Goal: Task Accomplishment & Management: Complete application form

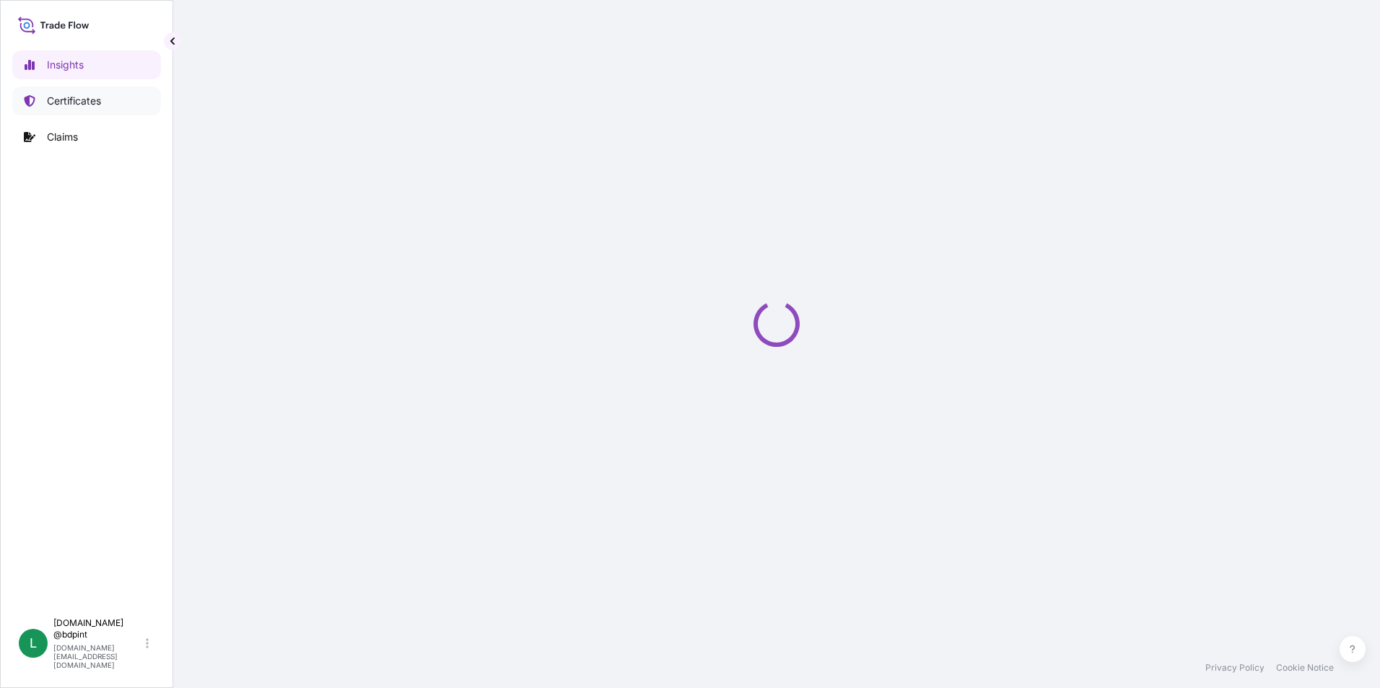
click at [74, 92] on link "Certificates" at bounding box center [86, 101] width 149 height 29
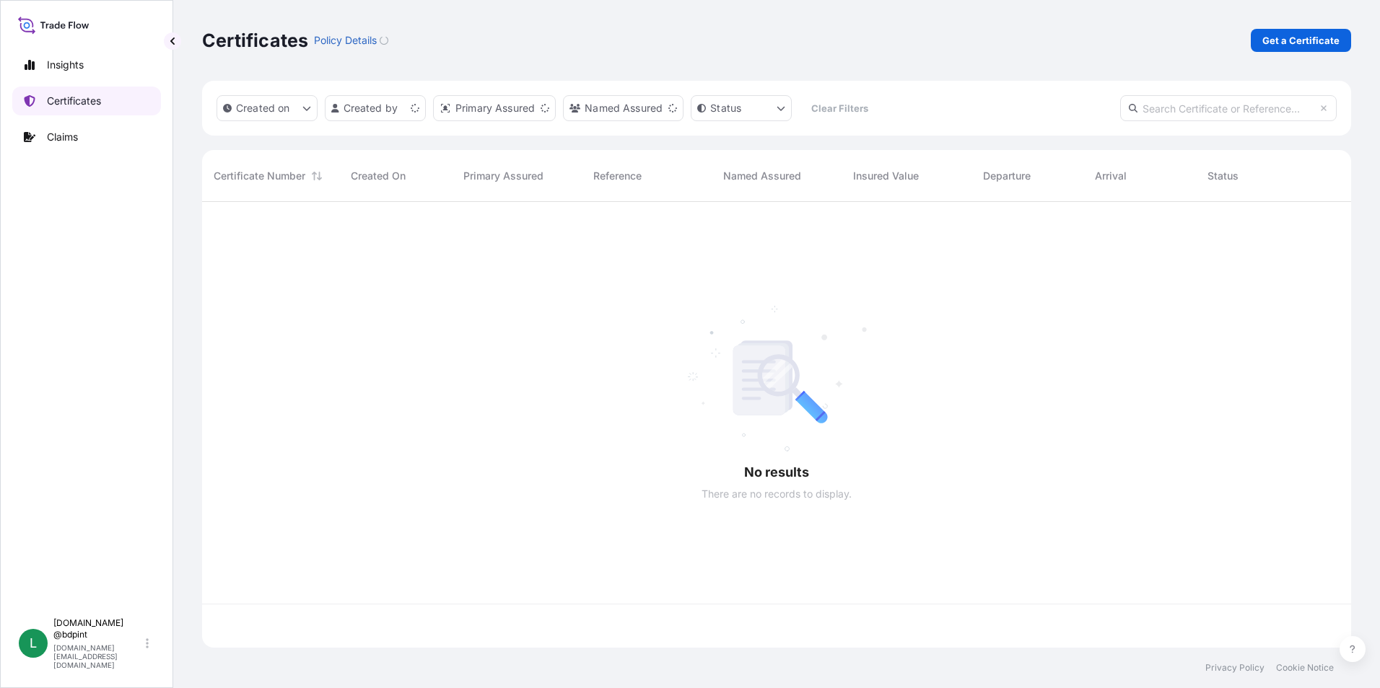
scroll to position [443, 1138]
click at [1291, 47] on p "Get a Certificate" at bounding box center [1300, 40] width 77 height 14
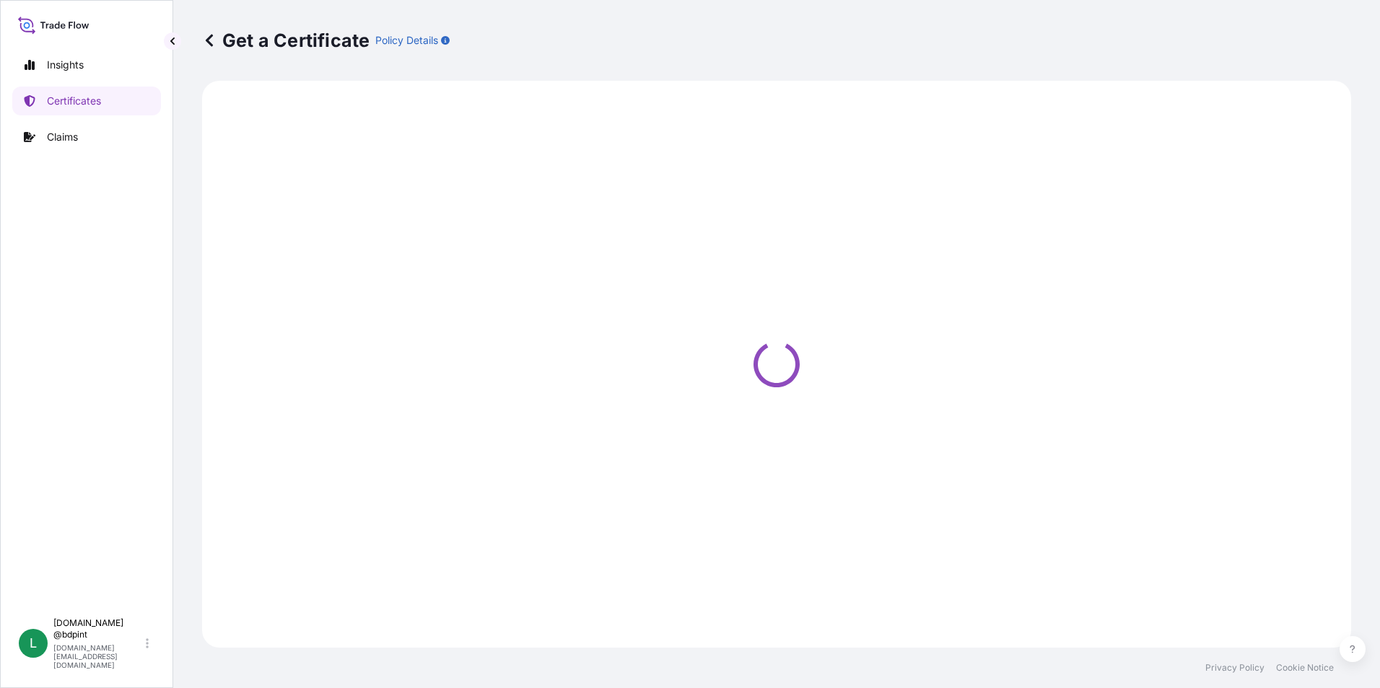
select select "Barge"
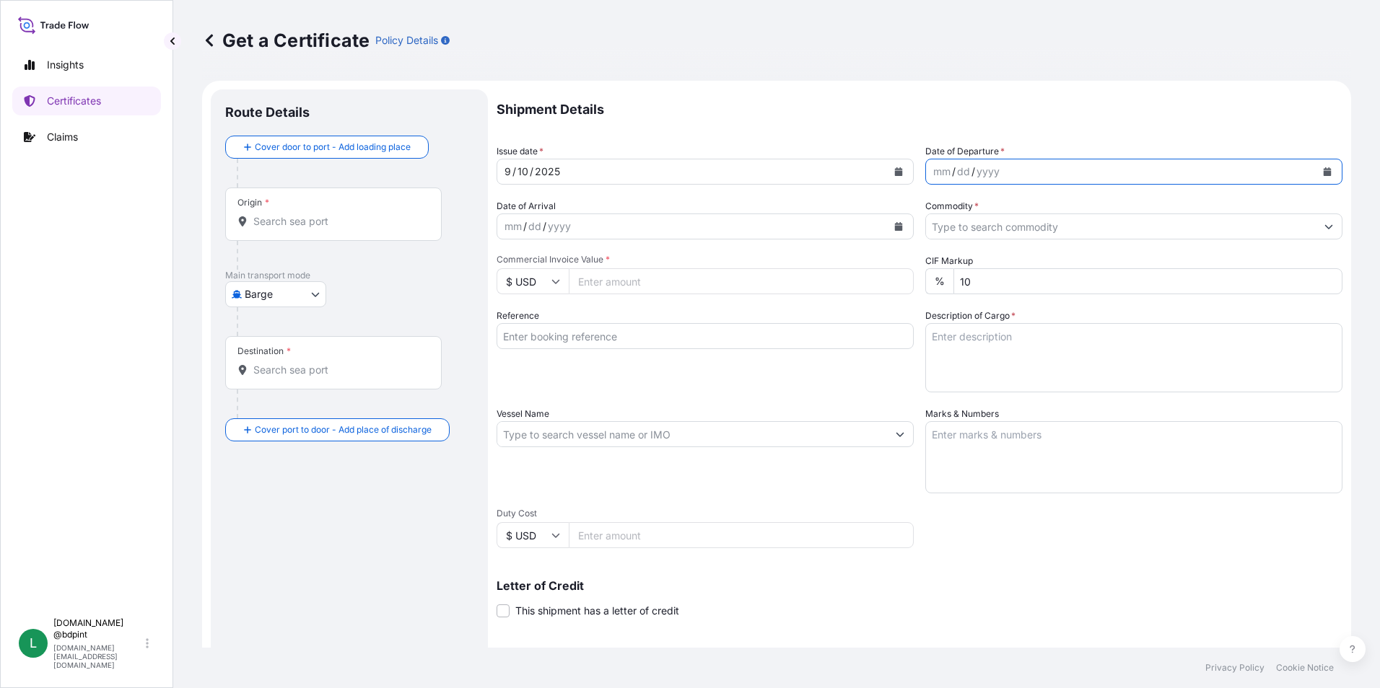
click at [1323, 174] on icon "Calendar" at bounding box center [1327, 171] width 8 height 9
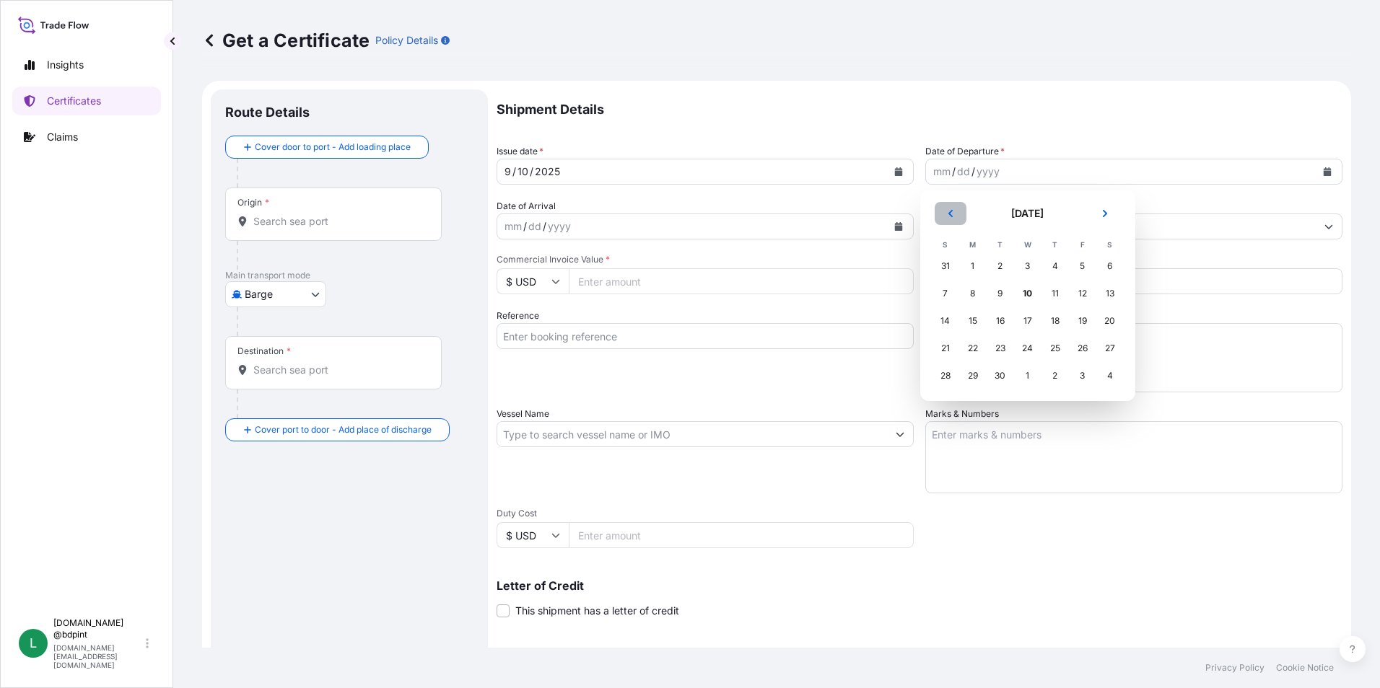
click at [940, 216] on button "Previous" at bounding box center [950, 213] width 32 height 23
click at [1101, 323] on div "16" at bounding box center [1110, 321] width 26 height 26
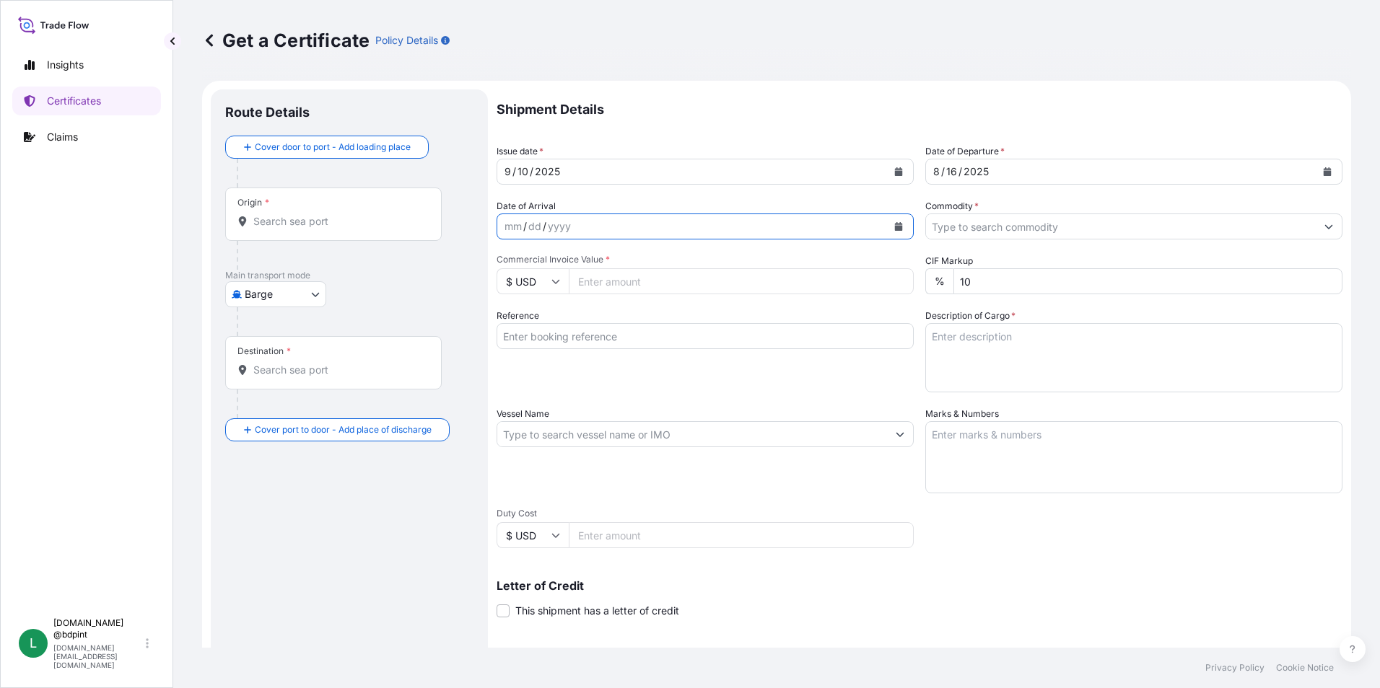
click at [895, 232] on button "Calendar" at bounding box center [898, 226] width 23 height 23
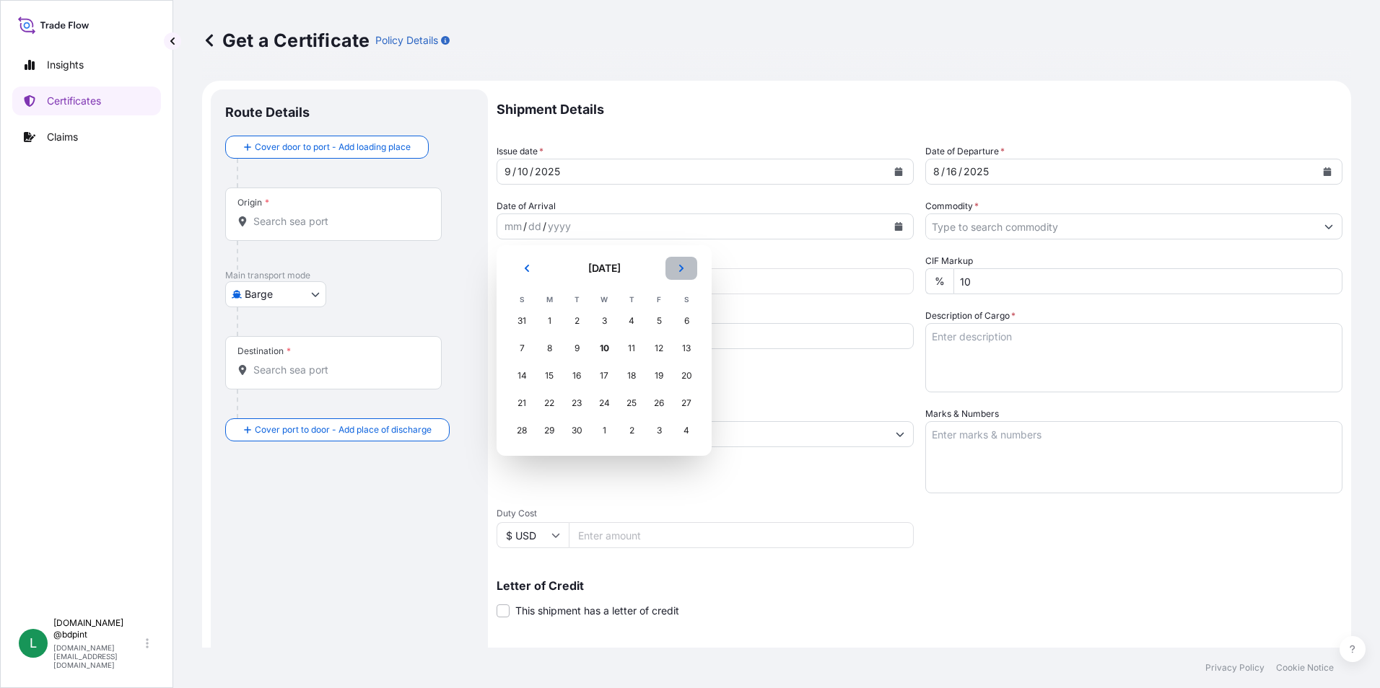
click at [686, 271] on button "Next" at bounding box center [681, 268] width 32 height 23
click at [687, 377] on div "18" at bounding box center [686, 376] width 26 height 26
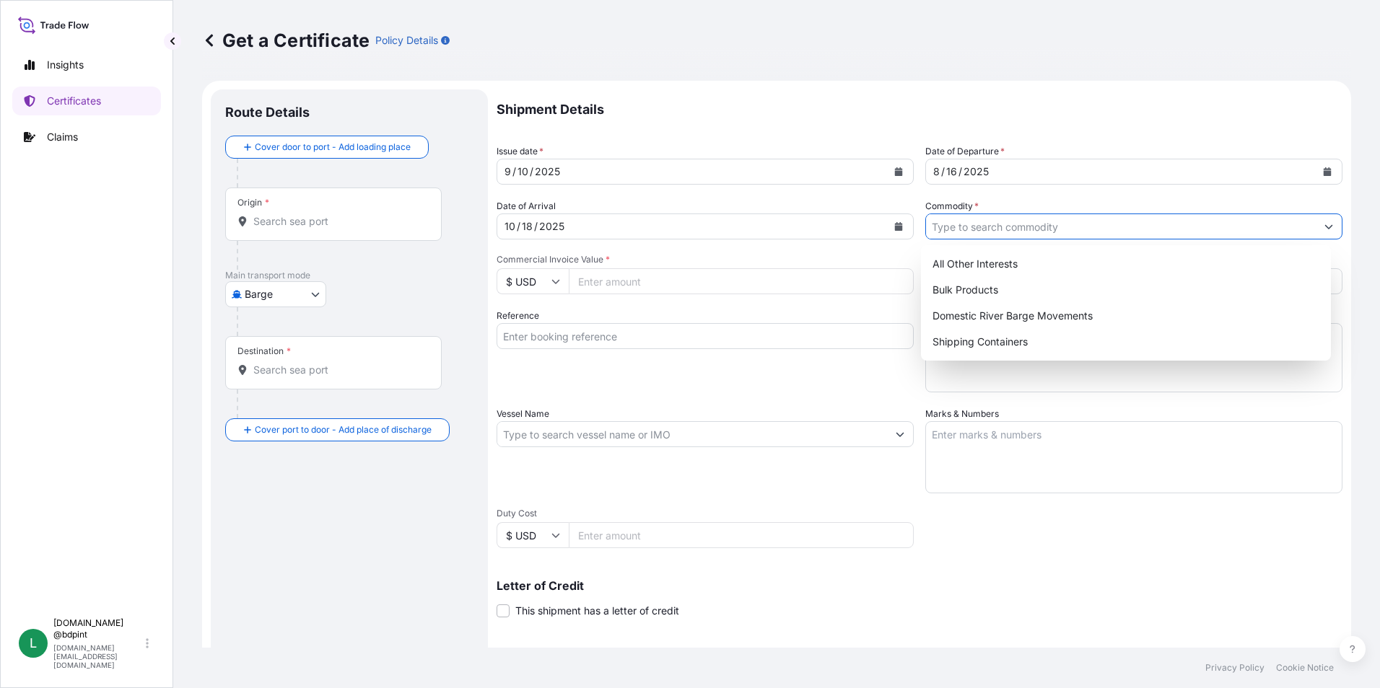
click at [1034, 232] on input "Commodity *" at bounding box center [1121, 227] width 390 height 26
click at [960, 341] on div "Shipping Containers" at bounding box center [1125, 342] width 399 height 26
type input "Shipping Containers"
click at [605, 271] on input "Commercial Invoice Value *" at bounding box center [741, 281] width 345 height 26
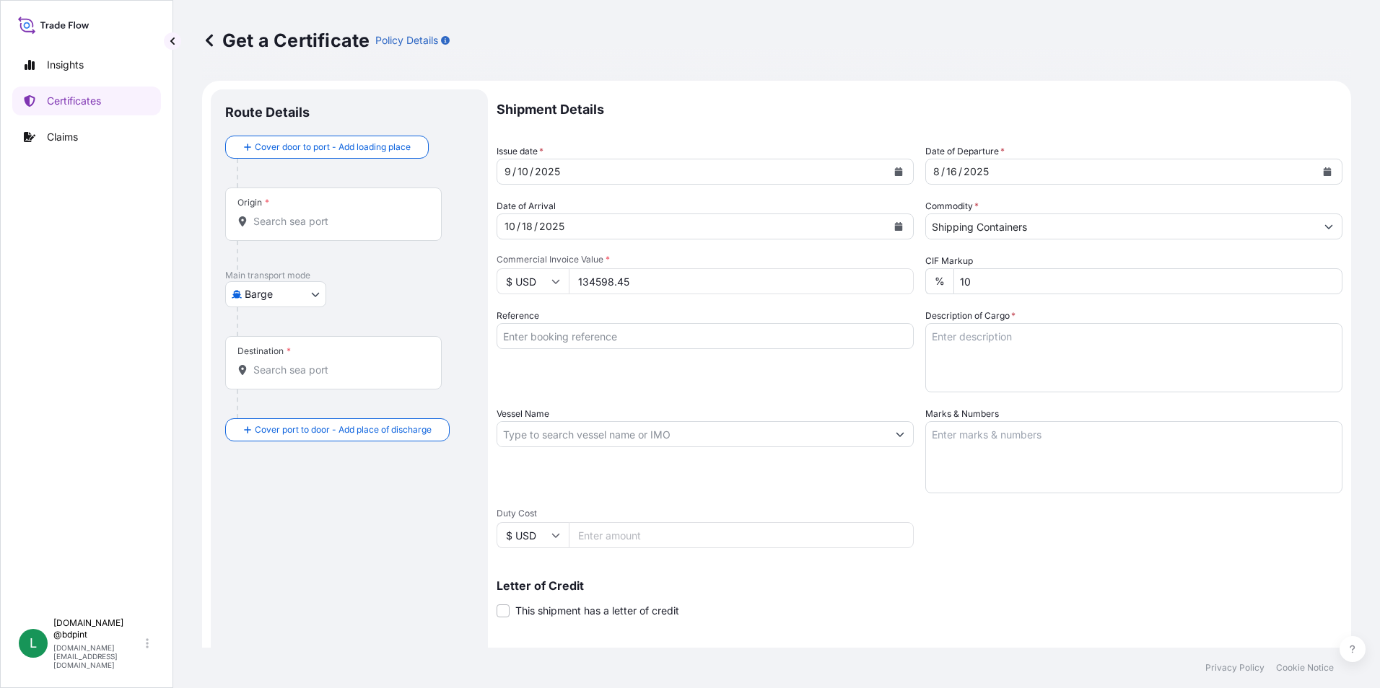
type input "134598.45"
click at [600, 336] on input "Reference" at bounding box center [704, 336] width 417 height 26
paste input "80000109083"
click at [639, 341] on input "80000109083" at bounding box center [704, 336] width 417 height 26
paste input "LZLUSA-QALCO-20250707A"
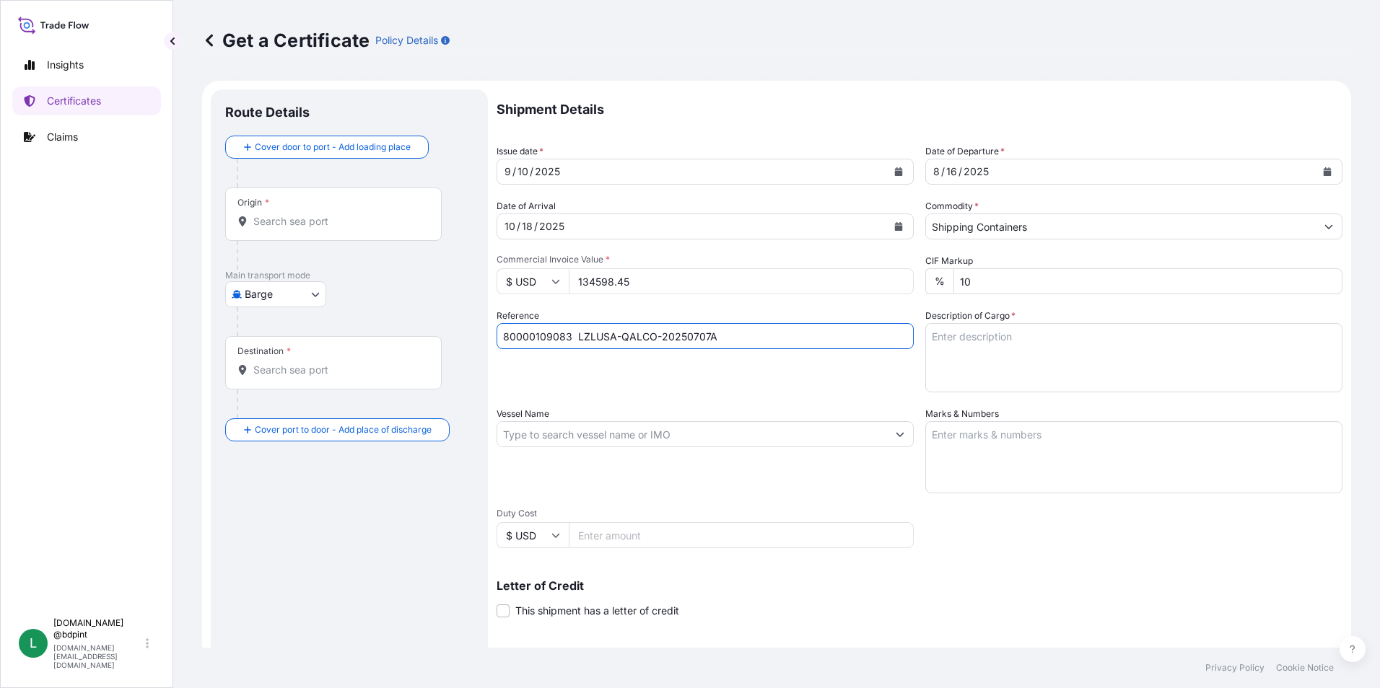
type input "80000109083 LZLUSA-QALCO-20250707A"
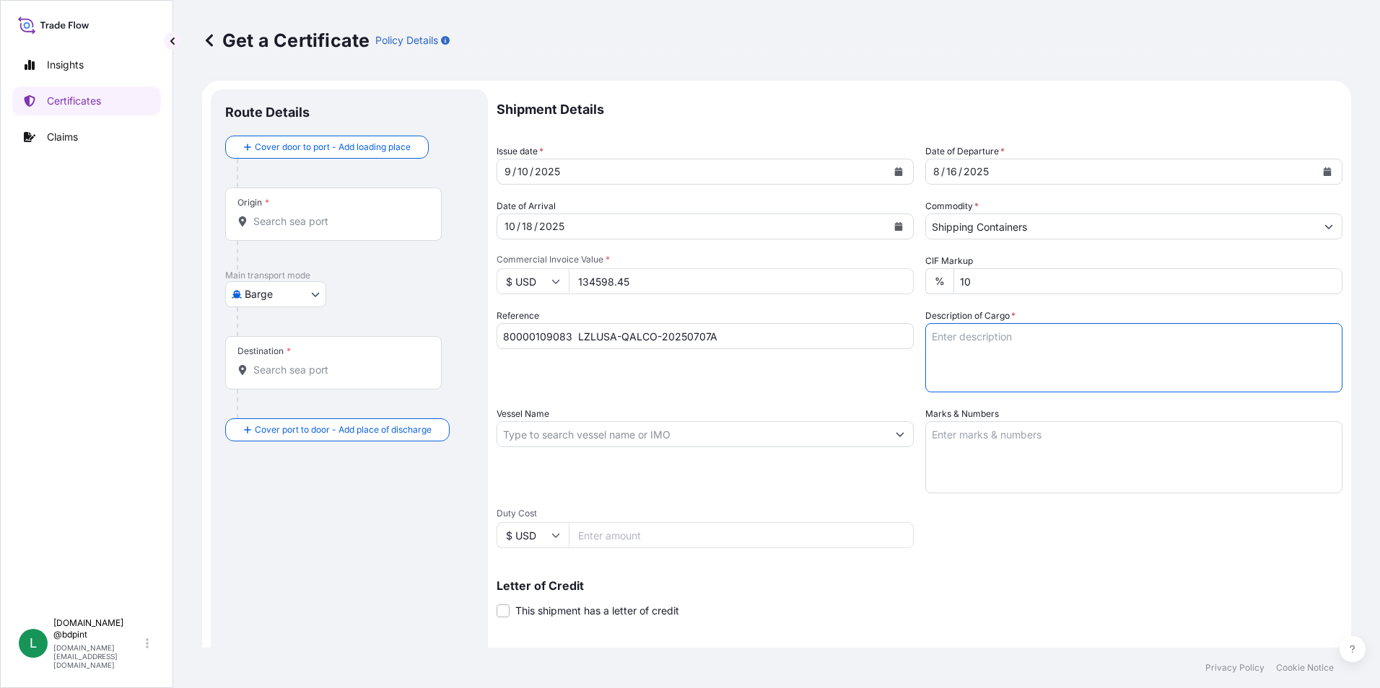
click at [1038, 341] on textarea "Description of Cargo *" at bounding box center [1133, 357] width 417 height 69
paste textarea "AD1481 PV1510\"
click at [1050, 371] on textarea "AD1481 PV1510\" at bounding box center [1133, 357] width 417 height 69
click at [943, 366] on textarea "AD1481 PV1510\" at bounding box center [1133, 357] width 417 height 69
paste textarea "ADDITIVES FOR LUBRICATING OIL -"
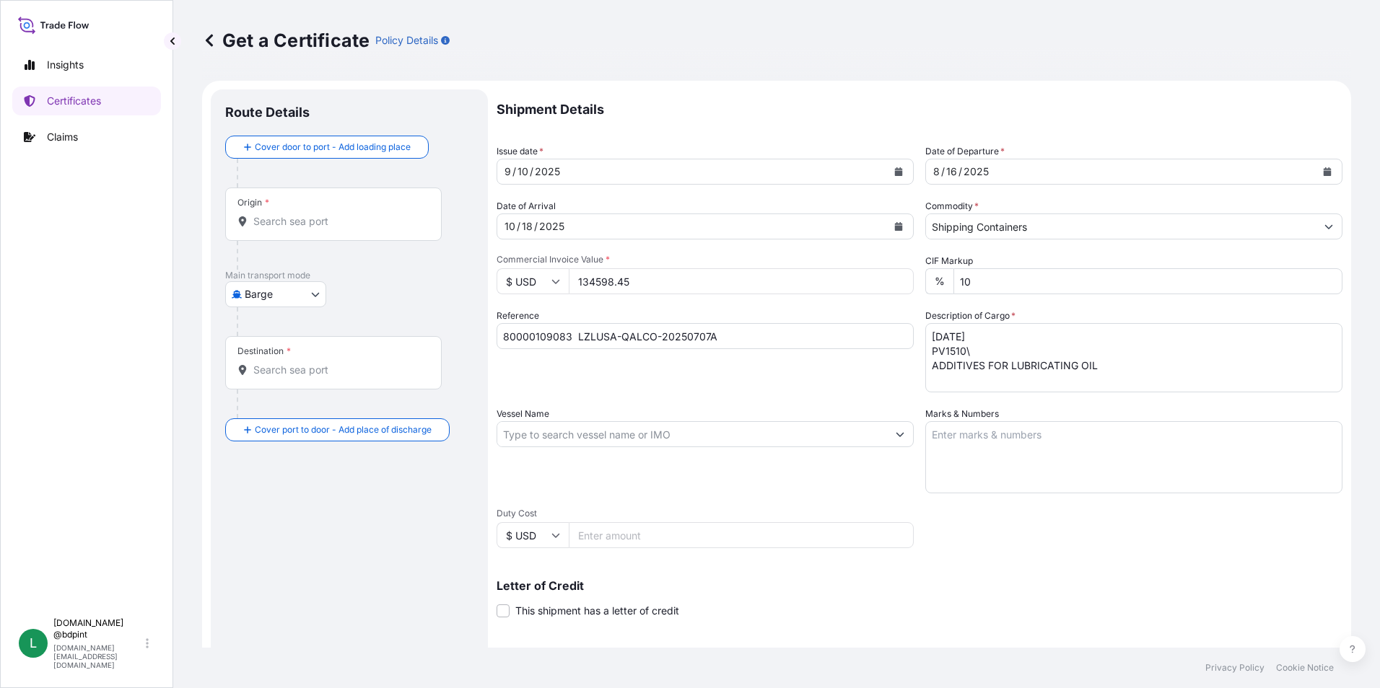
click at [1107, 361] on textarea "AD1481 PV1510\ ADDITIVES FOR LUBRICATING OIL" at bounding box center [1133, 357] width 417 height 69
type textarea "AD1481 PV1510\ ADDITIVES FOR LUBRICATING OIL 2 tanks"
click at [638, 430] on input "Vessel Name" at bounding box center [692, 434] width 390 height 26
paste input "CHENNAI EXPRESS"
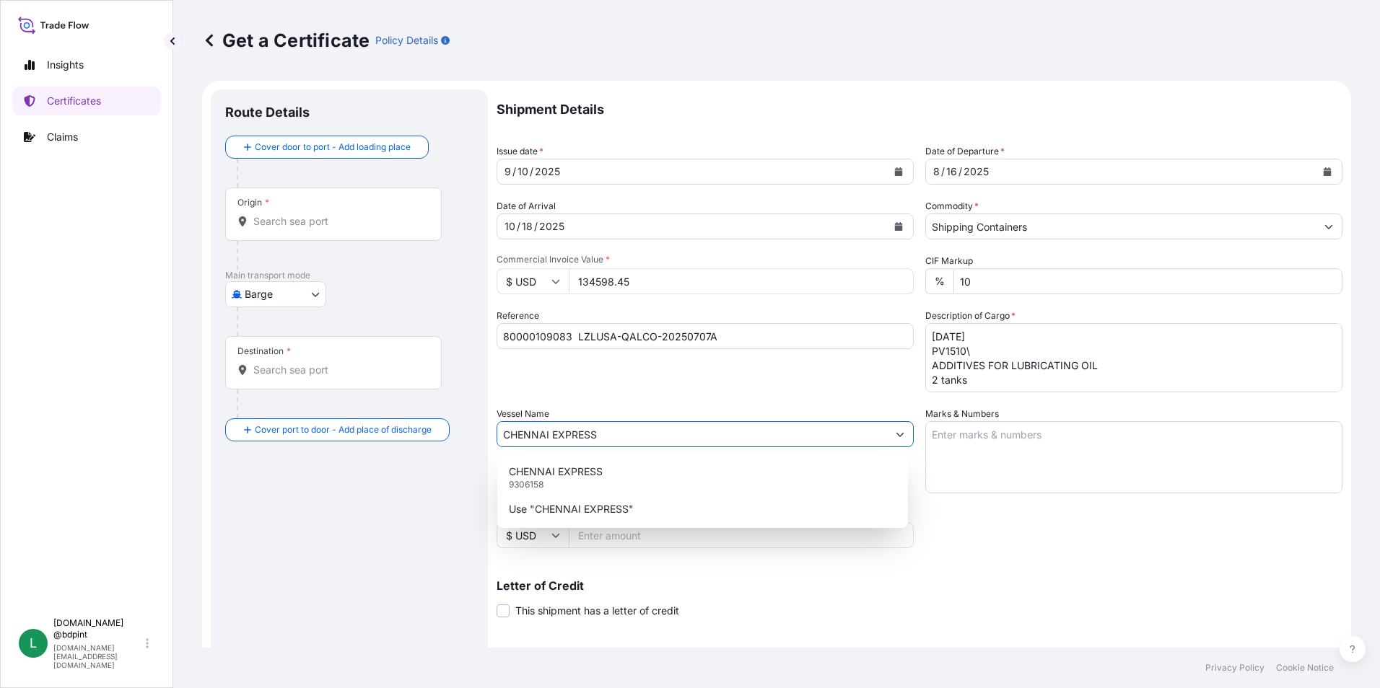
type input "CHENNAI EXPRESS"
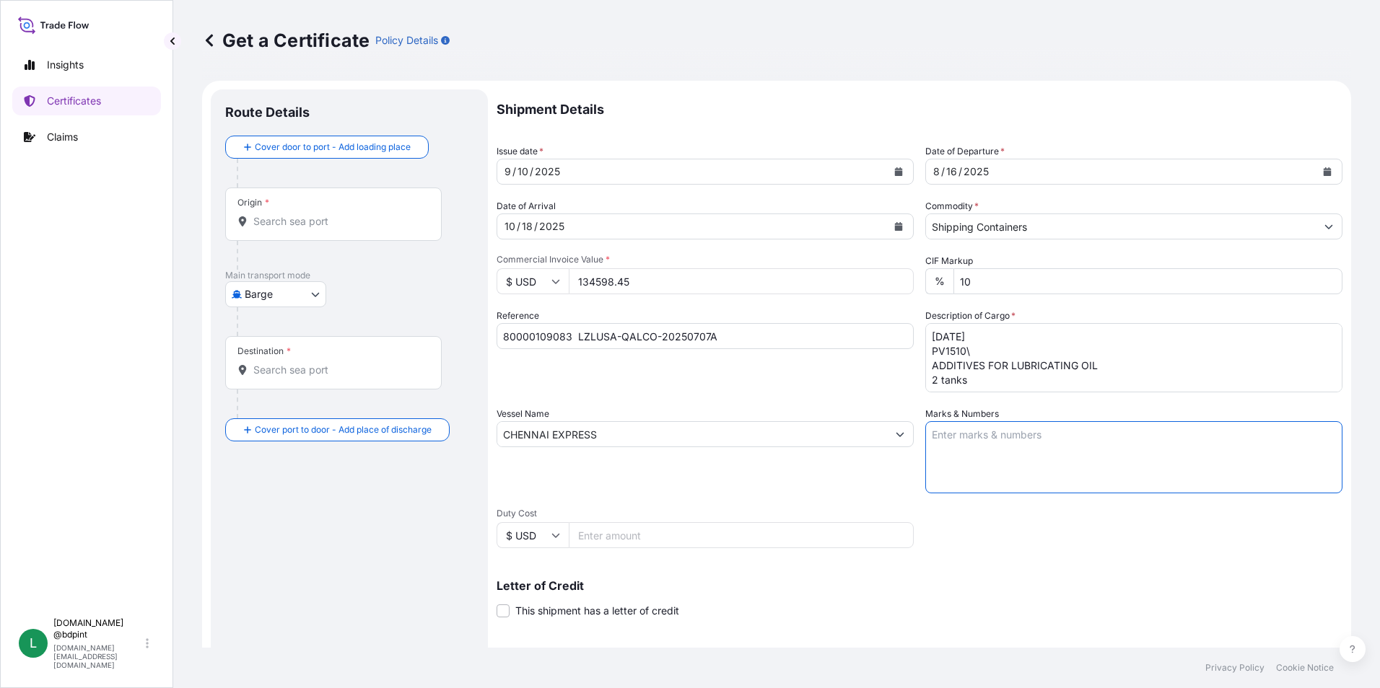
click at [1028, 456] on textarea "Marks & Numbers" at bounding box center [1133, 457] width 417 height 72
paste textarea "PO# LZLUSA-QALCO -2025070A CONSIGNEE: QATAR LUBRICANTS COMPANY (QALCO) P.O BOX …"
type textarea "PO# LZLUSA-QALCO -2025070A CONSIGNEE: QATAR LUBRICANTS COMPANY (QALCO) P.O BOX …"
click at [797, 470] on div "Vessel Name CHENNAI EXPRESS" at bounding box center [704, 450] width 417 height 87
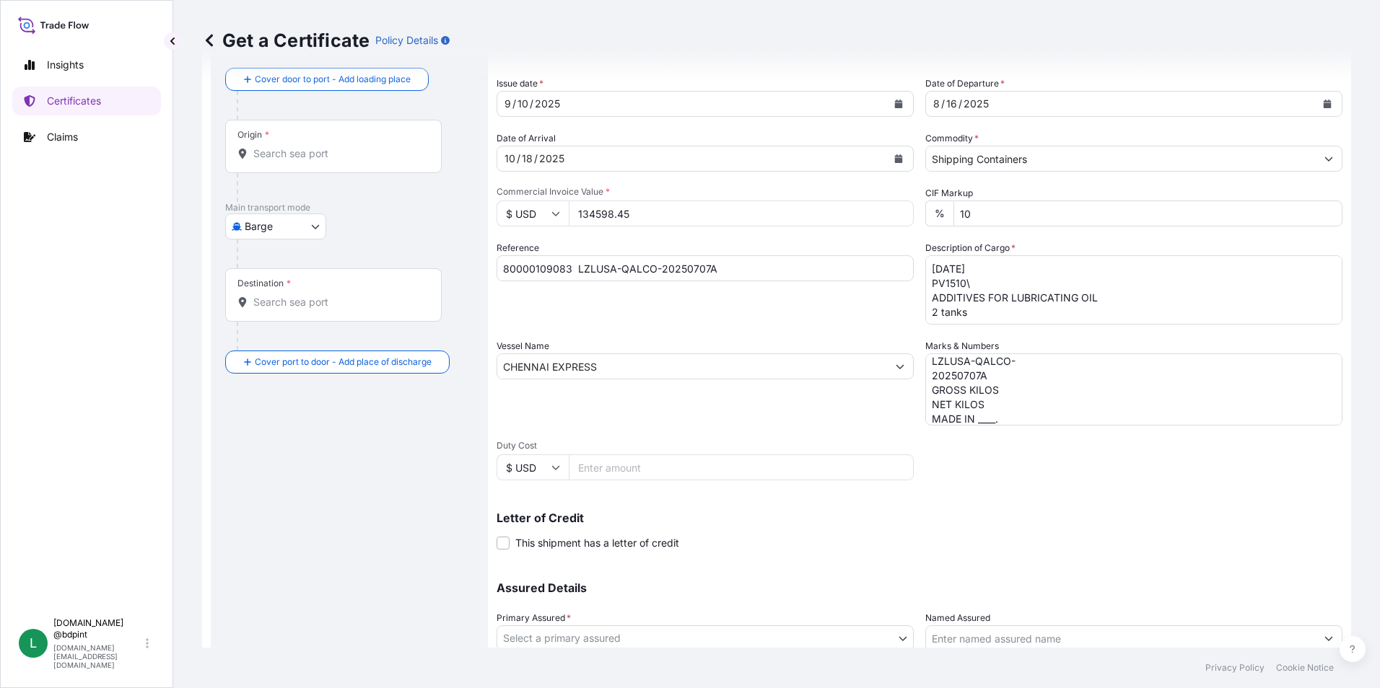
scroll to position [178, 0]
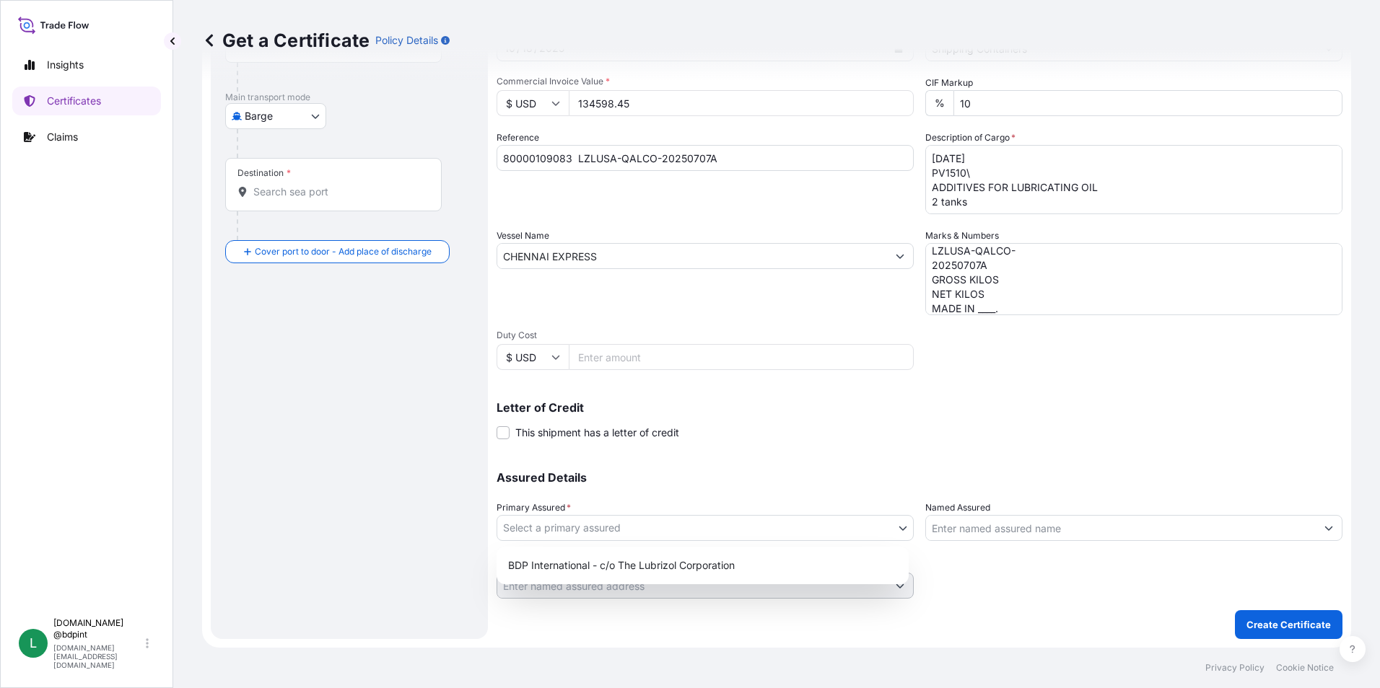
click at [584, 521] on body "0 options available. 2 options available. Insights Certificates Claims L lubriz…" at bounding box center [690, 344] width 1380 height 688
click at [589, 561] on div "BDP International - c/o The Lubrizol Corporation" at bounding box center [702, 566] width 400 height 26
select select "31972"
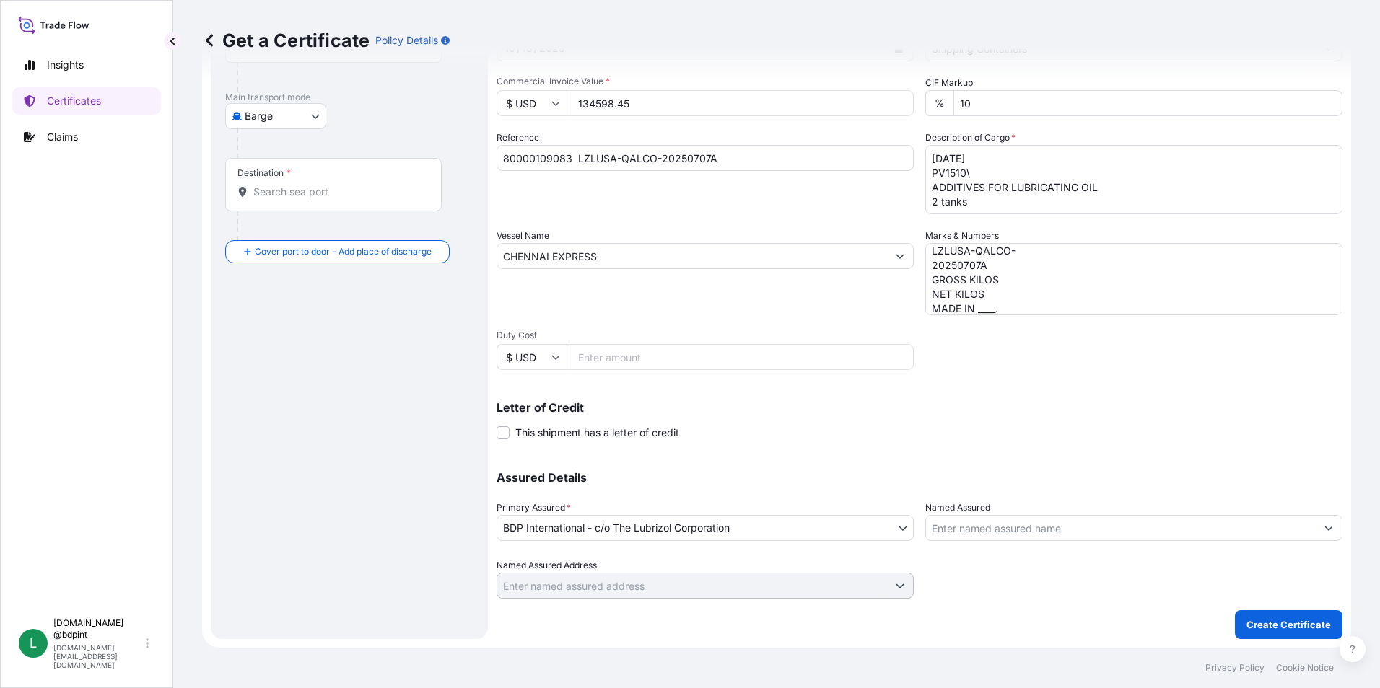
click at [1038, 538] on input "Named Assured" at bounding box center [1121, 528] width 390 height 26
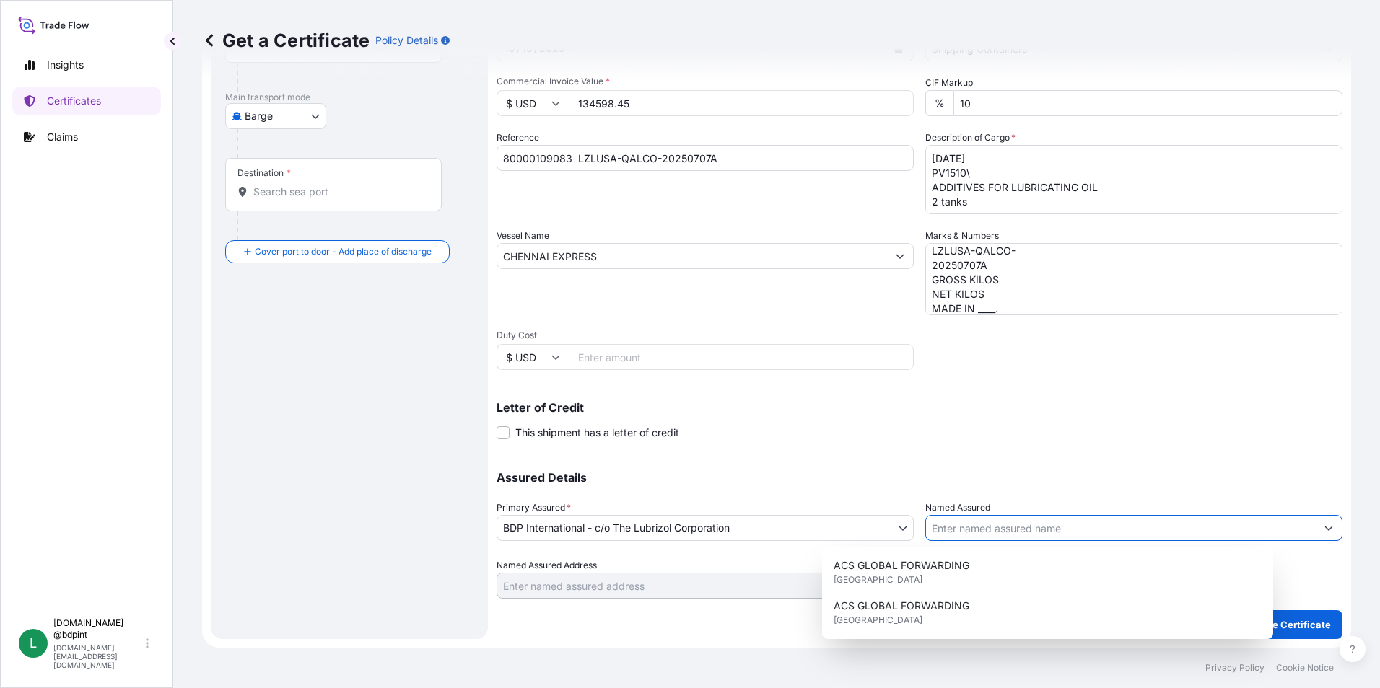
paste input "QATAR LUBRICANTS COMPANY"
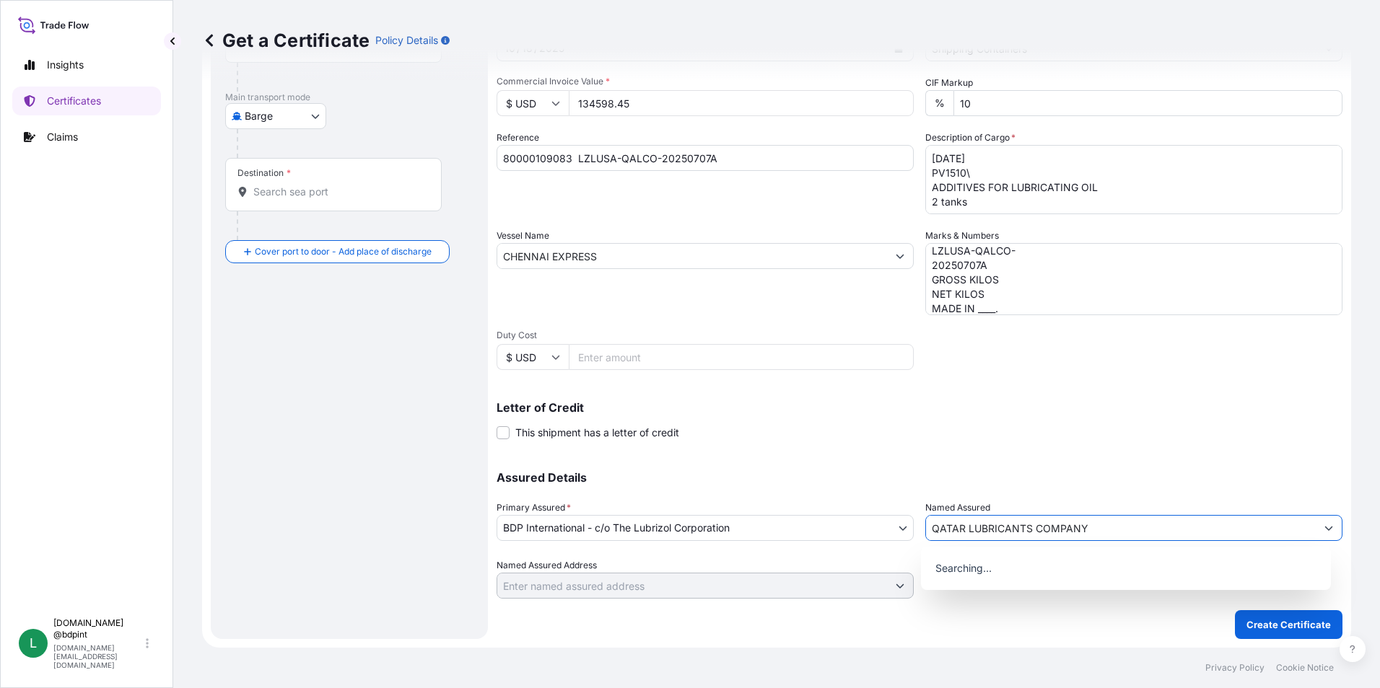
type input "QATAR LUBRICANTS COMPANY"
click at [1042, 434] on div "Letter of Credit This shipment has a letter of credit Letter of credit * Letter…" at bounding box center [919, 421] width 846 height 38
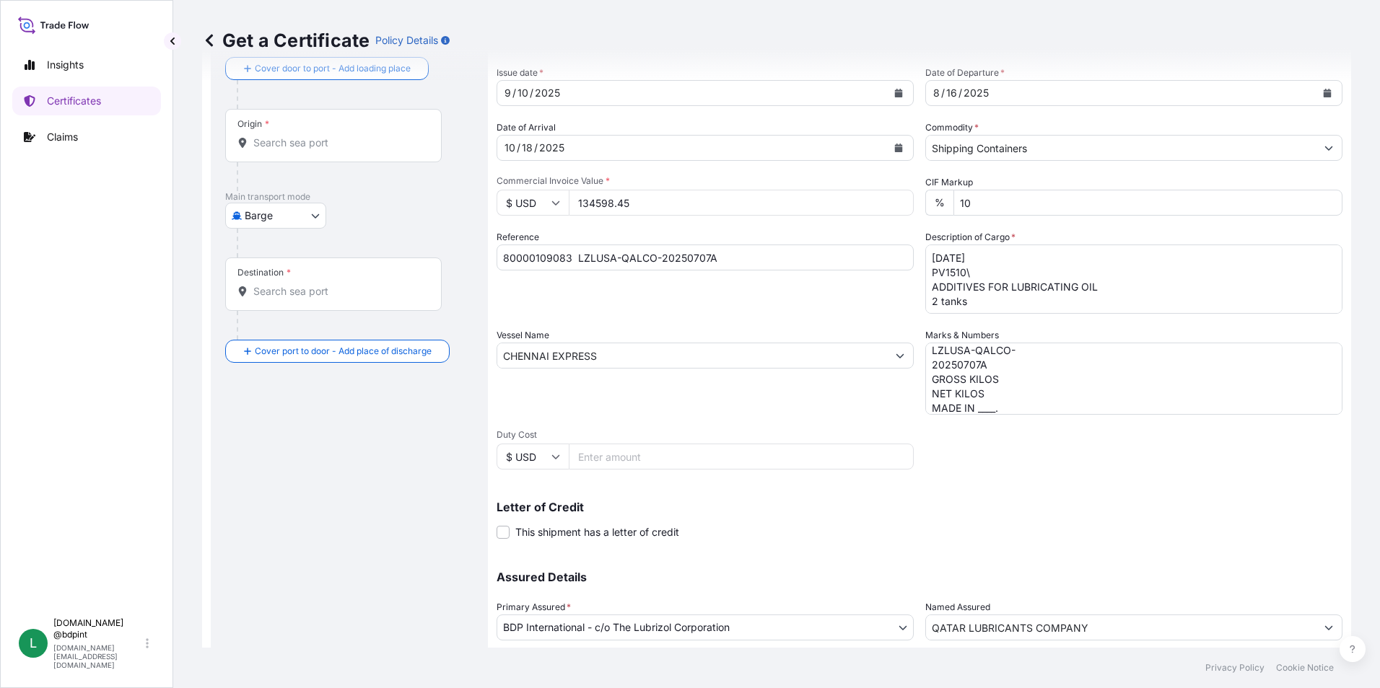
scroll to position [0, 0]
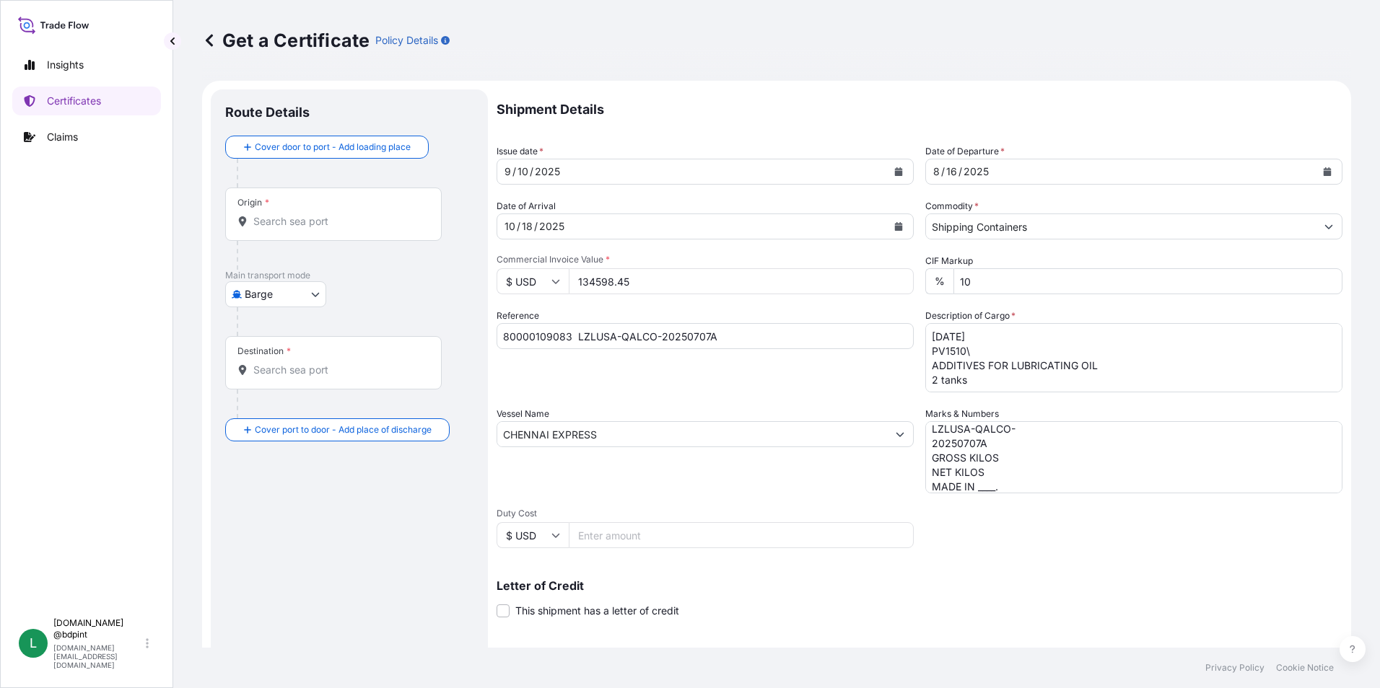
click at [310, 297] on body "15 options available. 0 options available. Insights Certificates Claims L lubri…" at bounding box center [690, 344] width 1380 height 688
click at [289, 406] on span "Ocean Vessel" at bounding box center [285, 410] width 64 height 14
select select "Ocean Vessel"
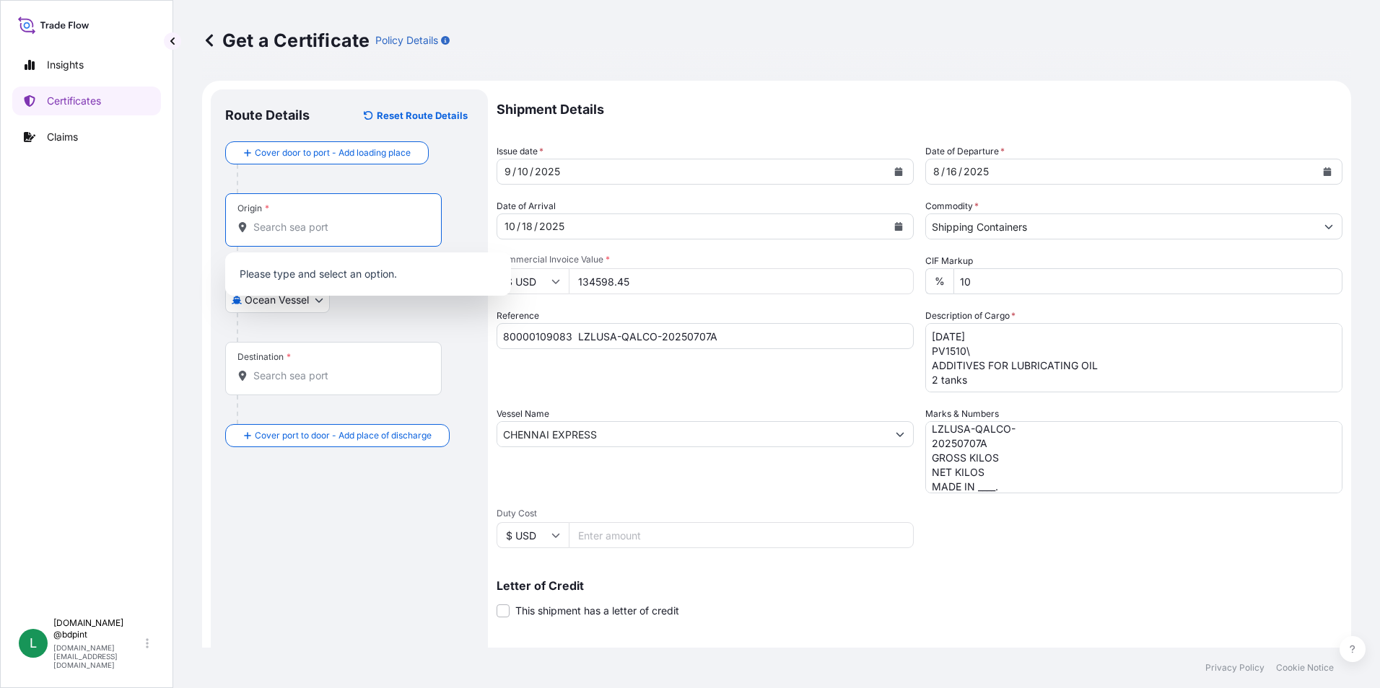
click at [292, 224] on input "Origin *" at bounding box center [338, 227] width 170 height 14
paste input "USHOU"
click at [312, 286] on div "USHOU / IAH - Houston, United States" at bounding box center [368, 278] width 274 height 40
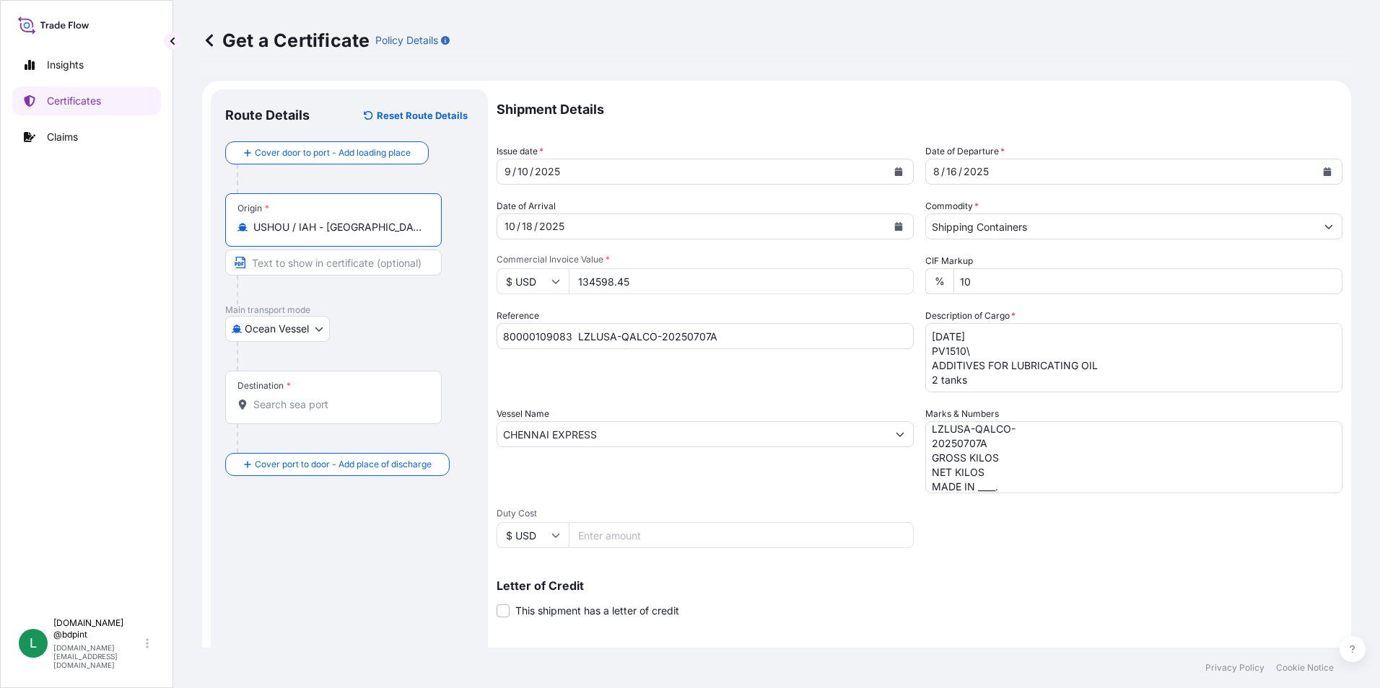
type input "USHOU / IAH - Houston, United States"
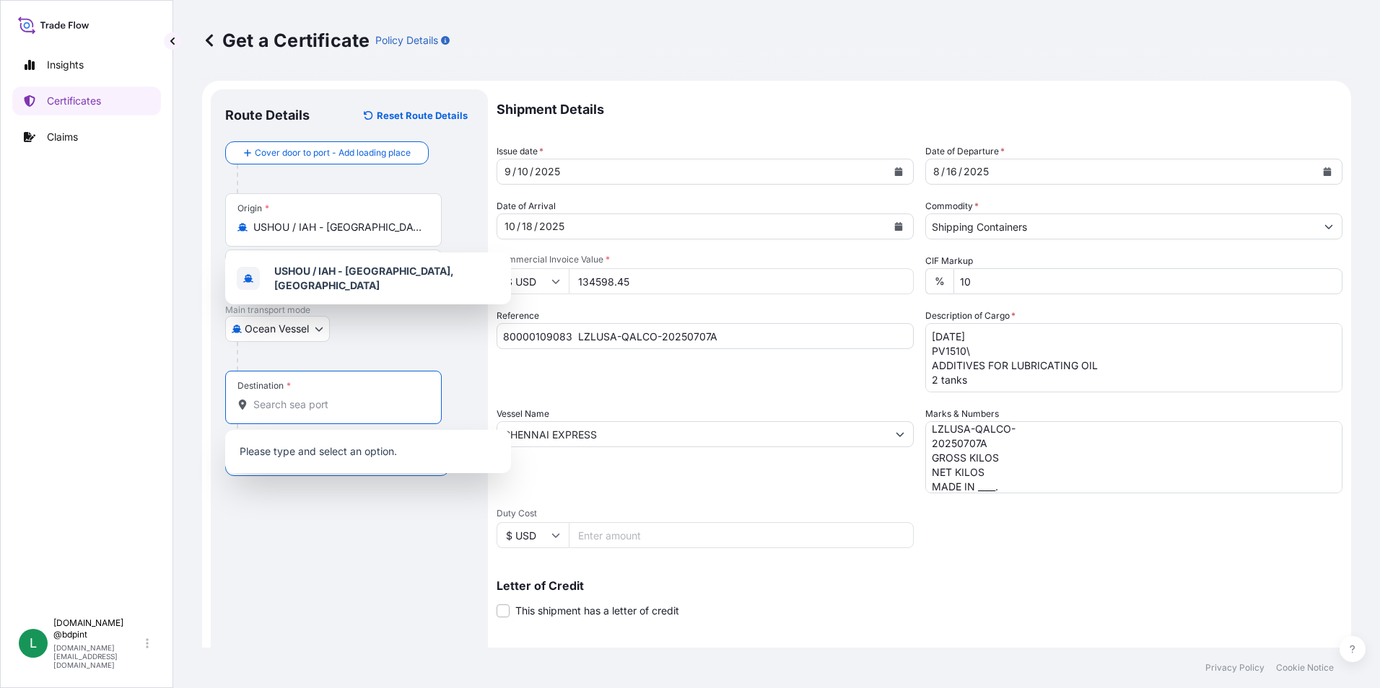
click at [351, 408] on input "Destination *" at bounding box center [338, 405] width 170 height 14
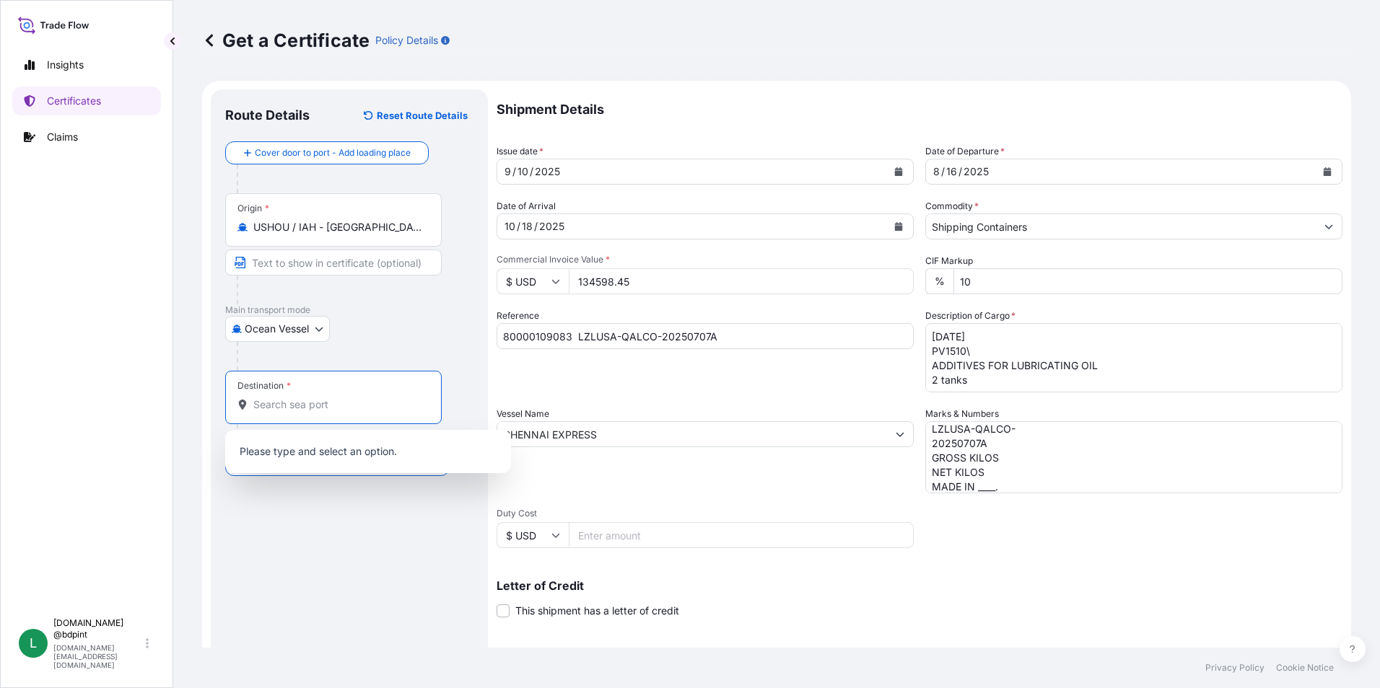
paste input "QAHMD"
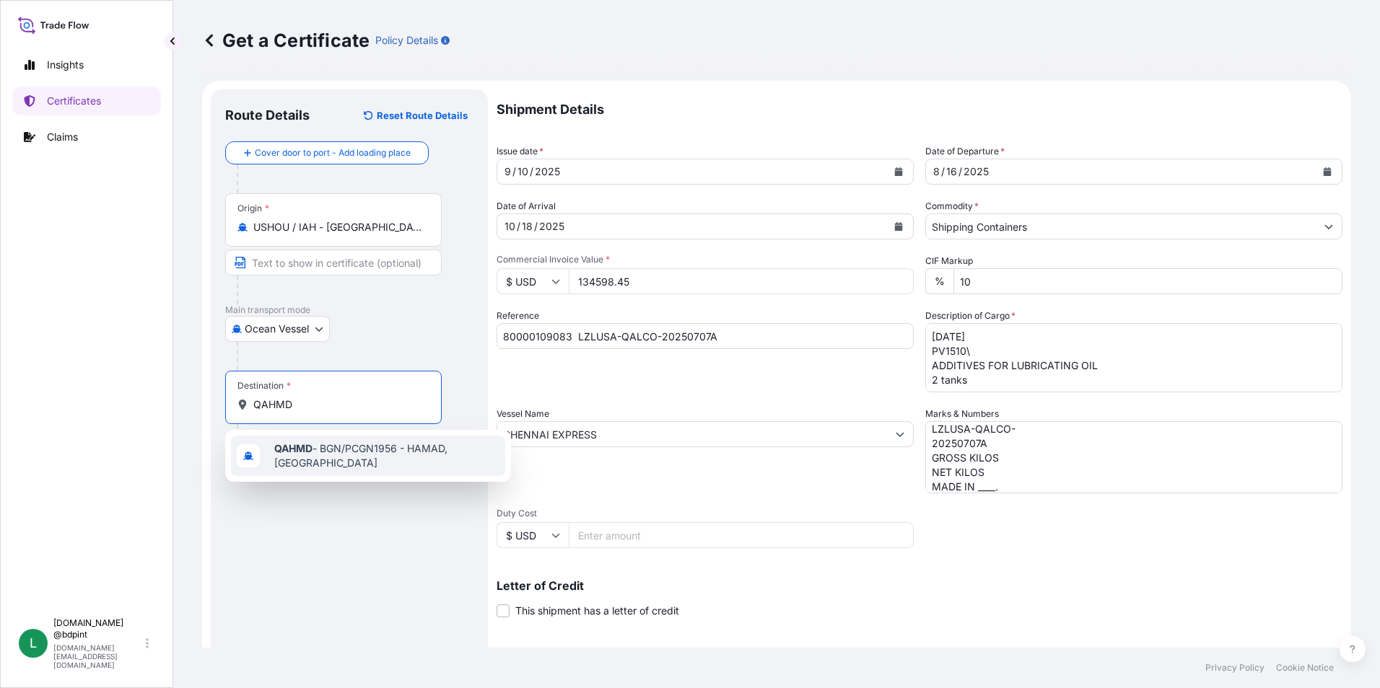
click at [330, 460] on span "QAHMD - BGN/PCGN1956 - HAMAD, Qatar" at bounding box center [386, 456] width 225 height 29
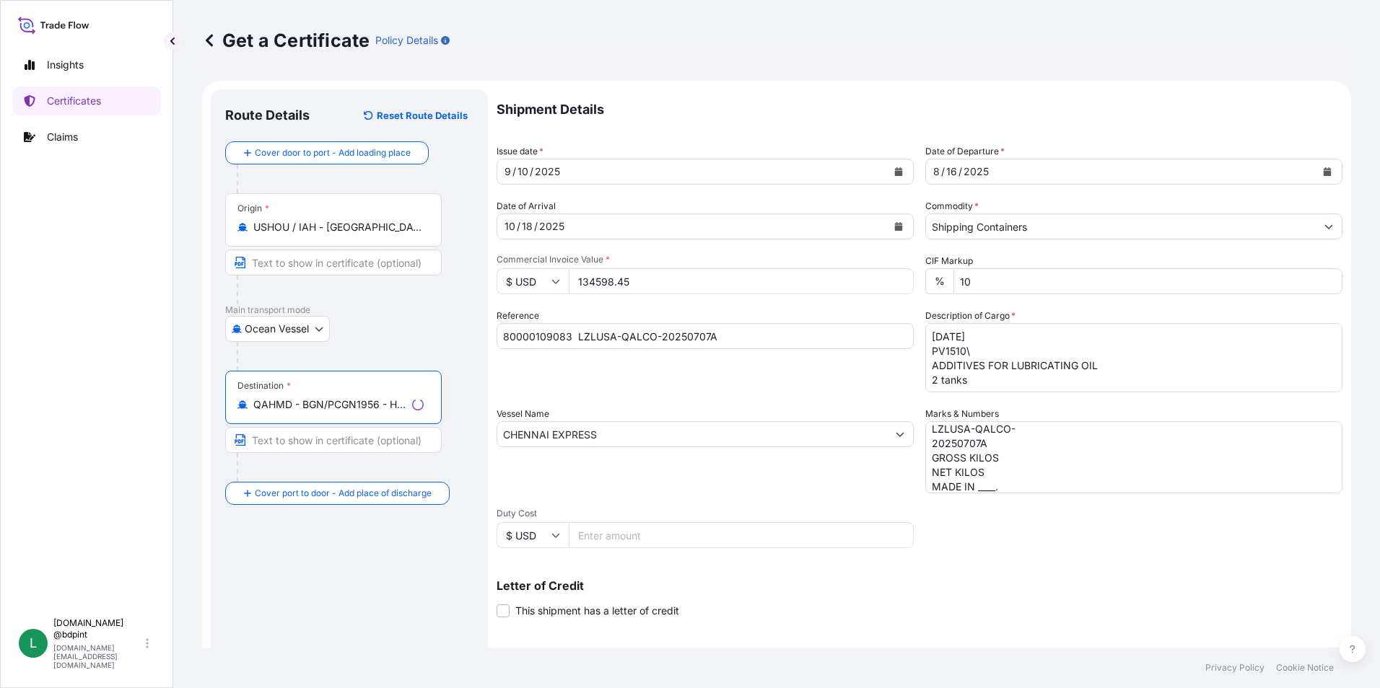
type input "QAHMD - BGN/PCGN1956 - HAMAD, Qatar"
click at [354, 568] on div "Route Details Reset Route Details Cover door to port - Add loading place Place …" at bounding box center [349, 453] width 248 height 699
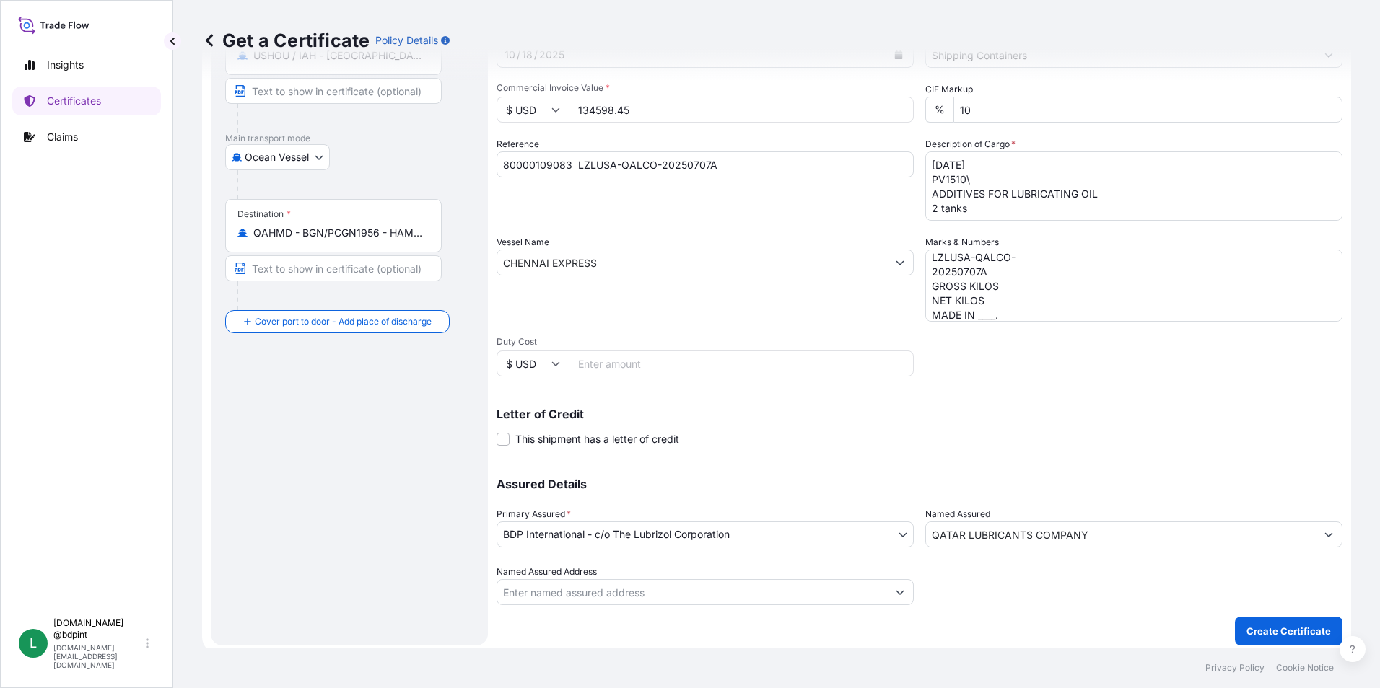
scroll to position [178, 0]
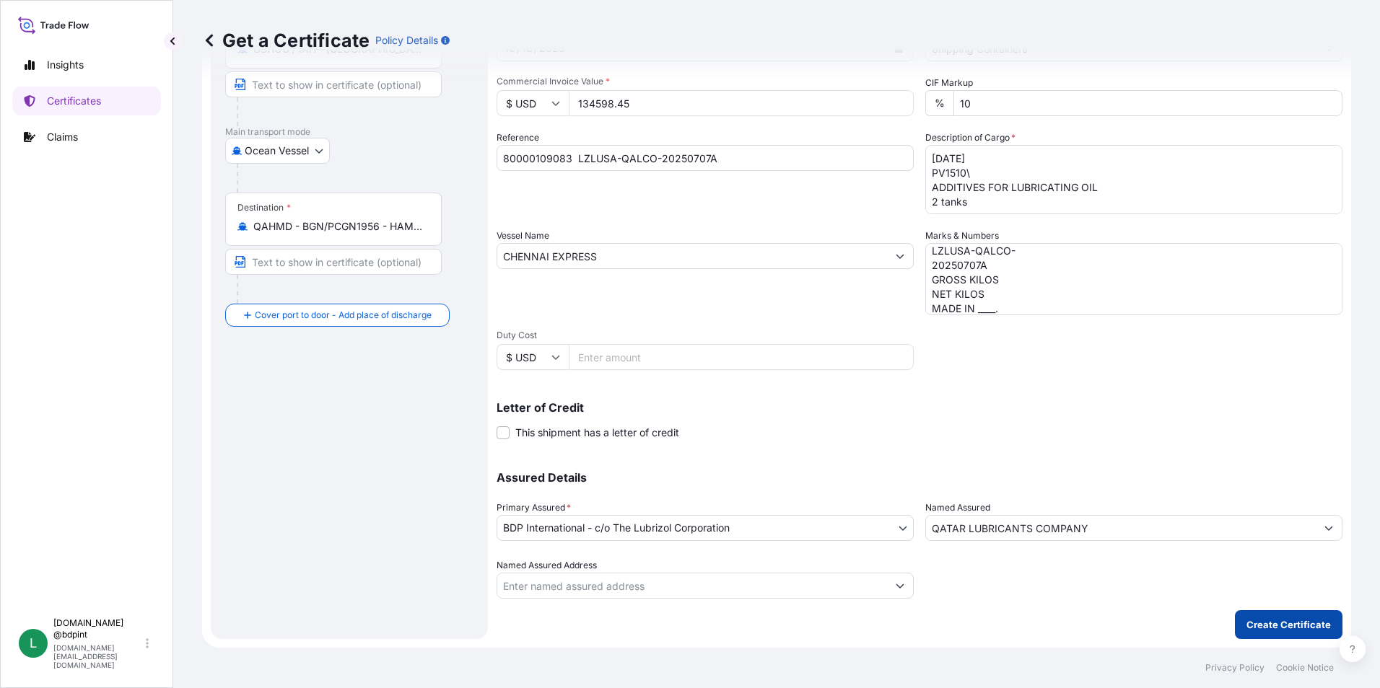
click at [1253, 621] on p "Create Certificate" at bounding box center [1288, 625] width 84 height 14
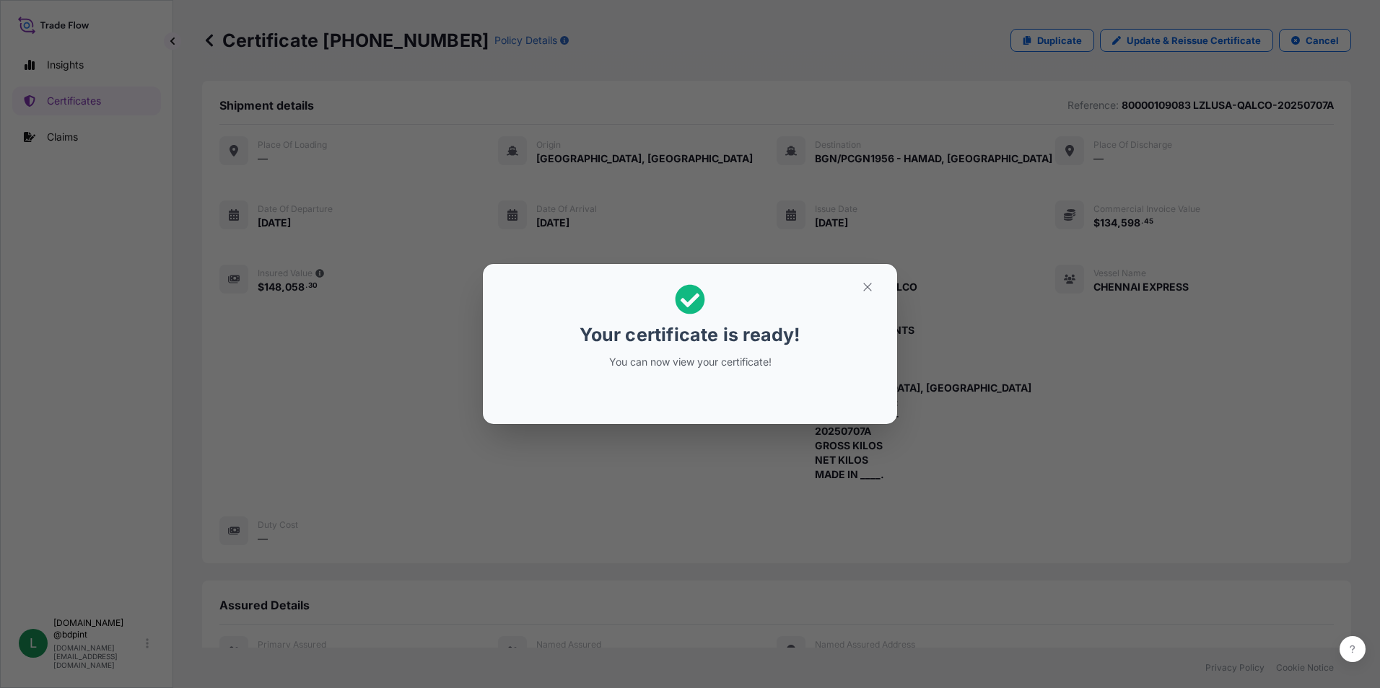
click at [869, 288] on icon "button" at bounding box center [867, 287] width 13 height 13
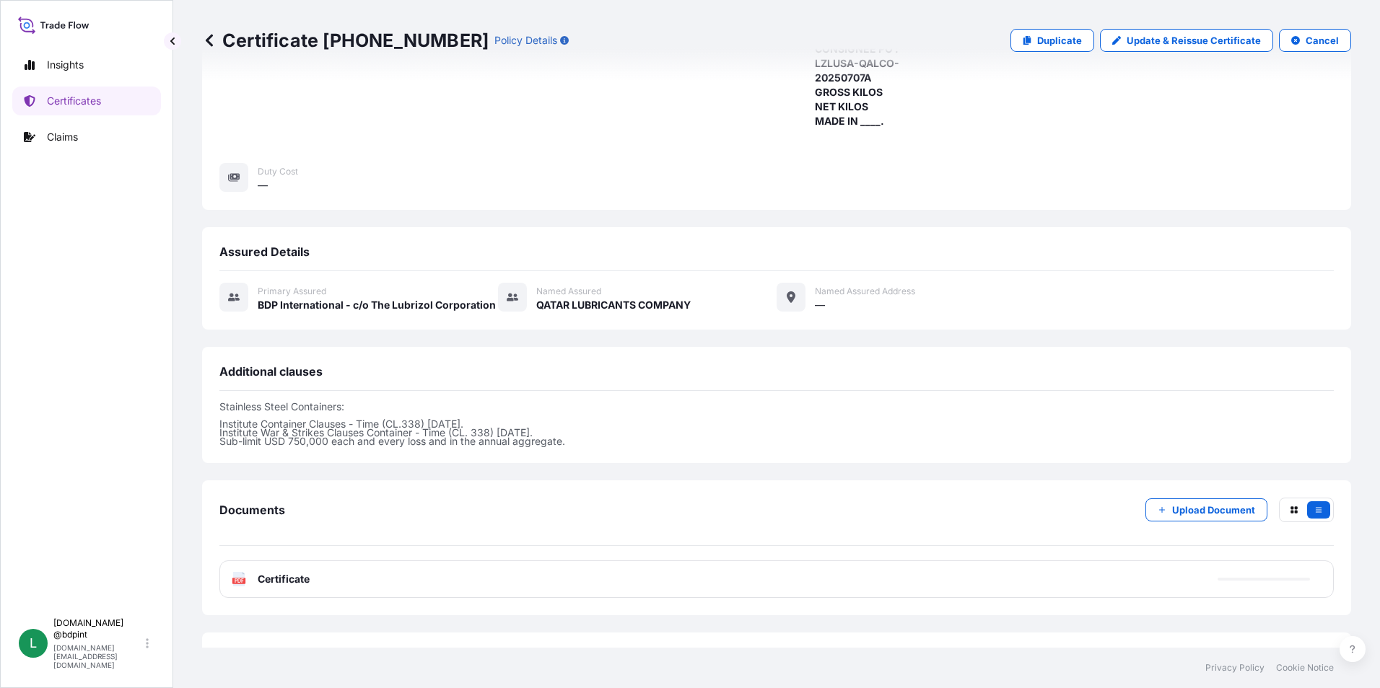
scroll to position [411, 0]
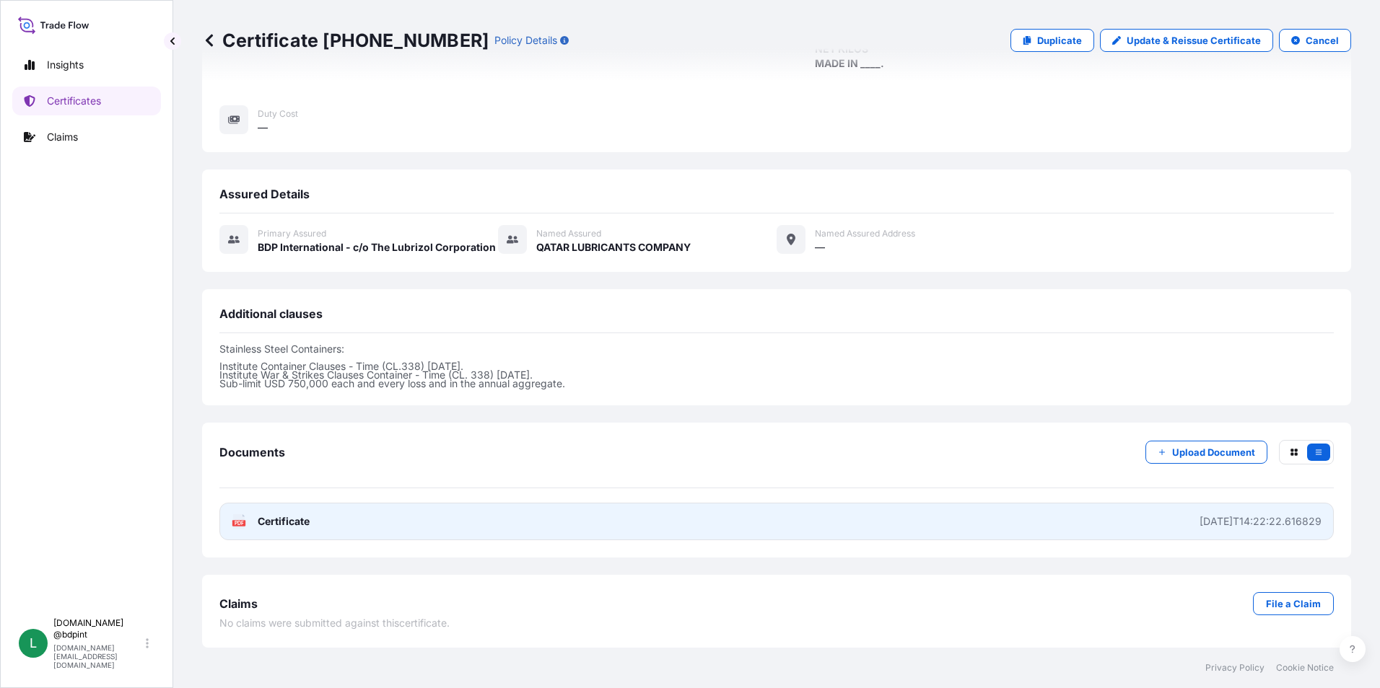
click at [735, 527] on link "PDF Certificate 2025-09-10T14:22:22.616829" at bounding box center [776, 522] width 1114 height 38
